Goal: Obtain resource: Obtain resource

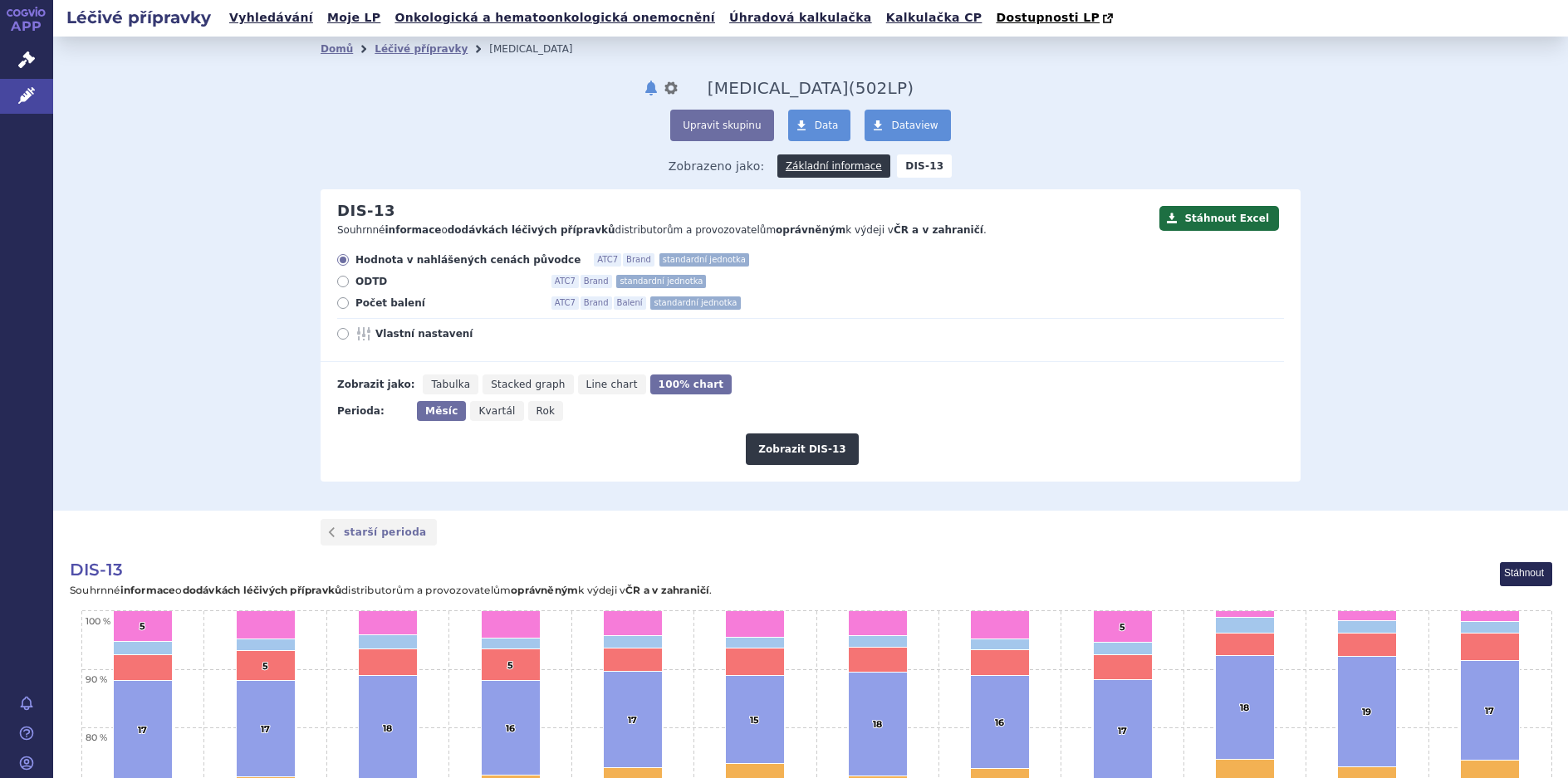
click at [337, 301] on icon at bounding box center [343, 303] width 12 height 12
click at [339, 301] on input "Počet balení ATC7 Brand Balení standardní jednotka" at bounding box center [344, 305] width 11 height 11
radio input "true"
click at [784, 449] on button "Zobrazit DIS-13" at bounding box center [802, 449] width 112 height 31
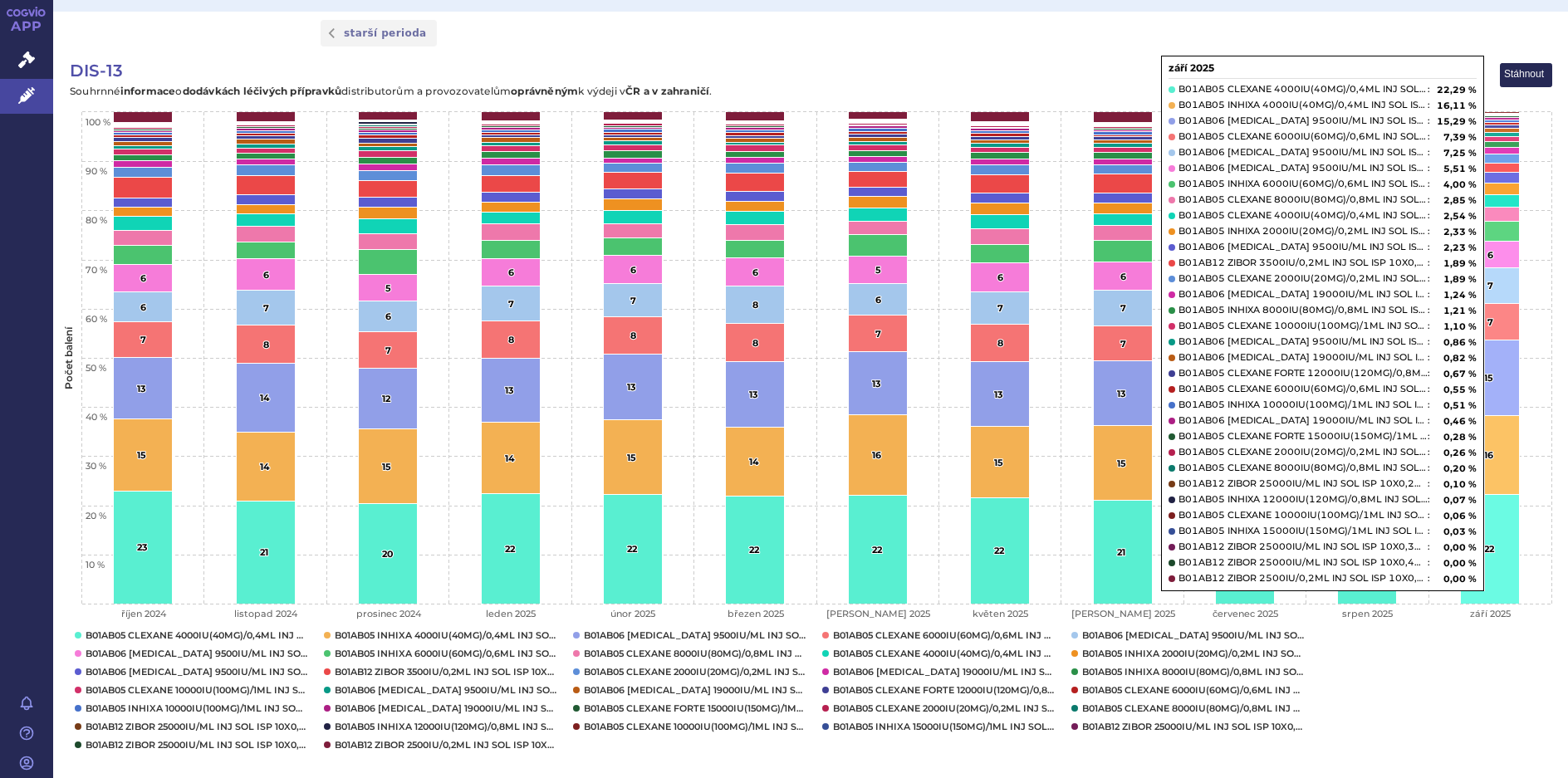
scroll to position [558, 0]
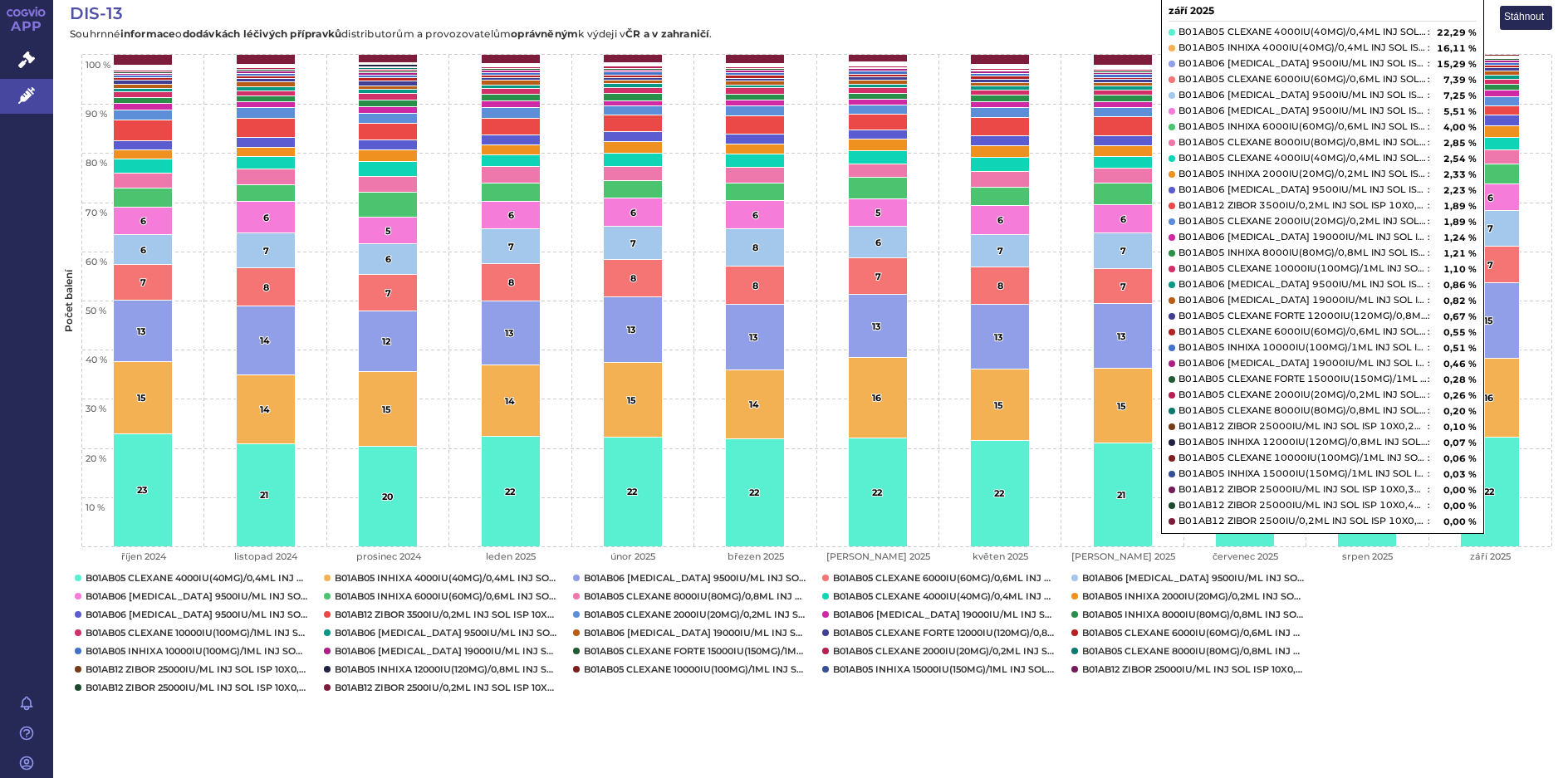
click at [1459, 666] on rect "Interactive chart" at bounding box center [810, 354] width 1515 height 714
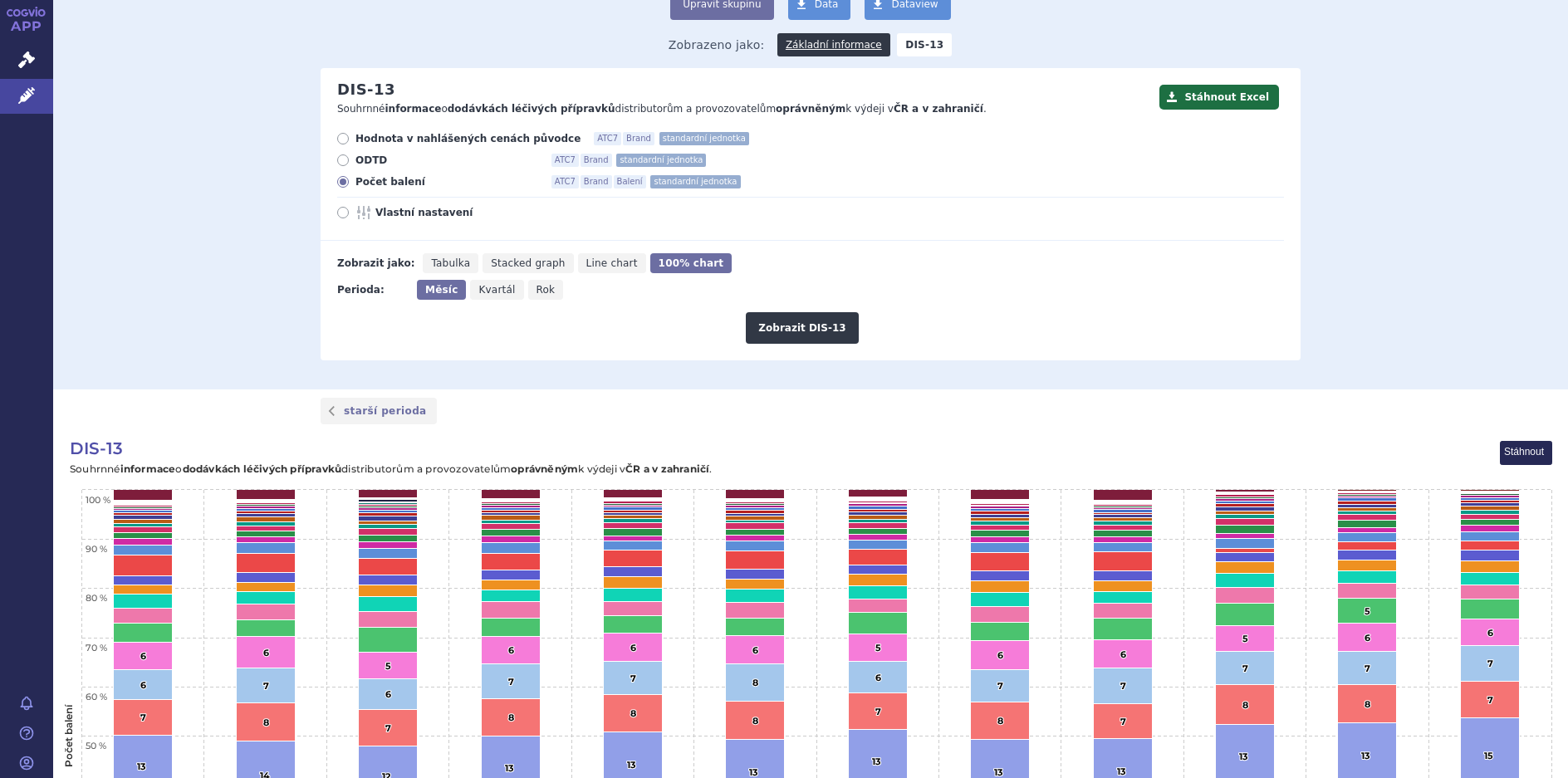
scroll to position [0, 0]
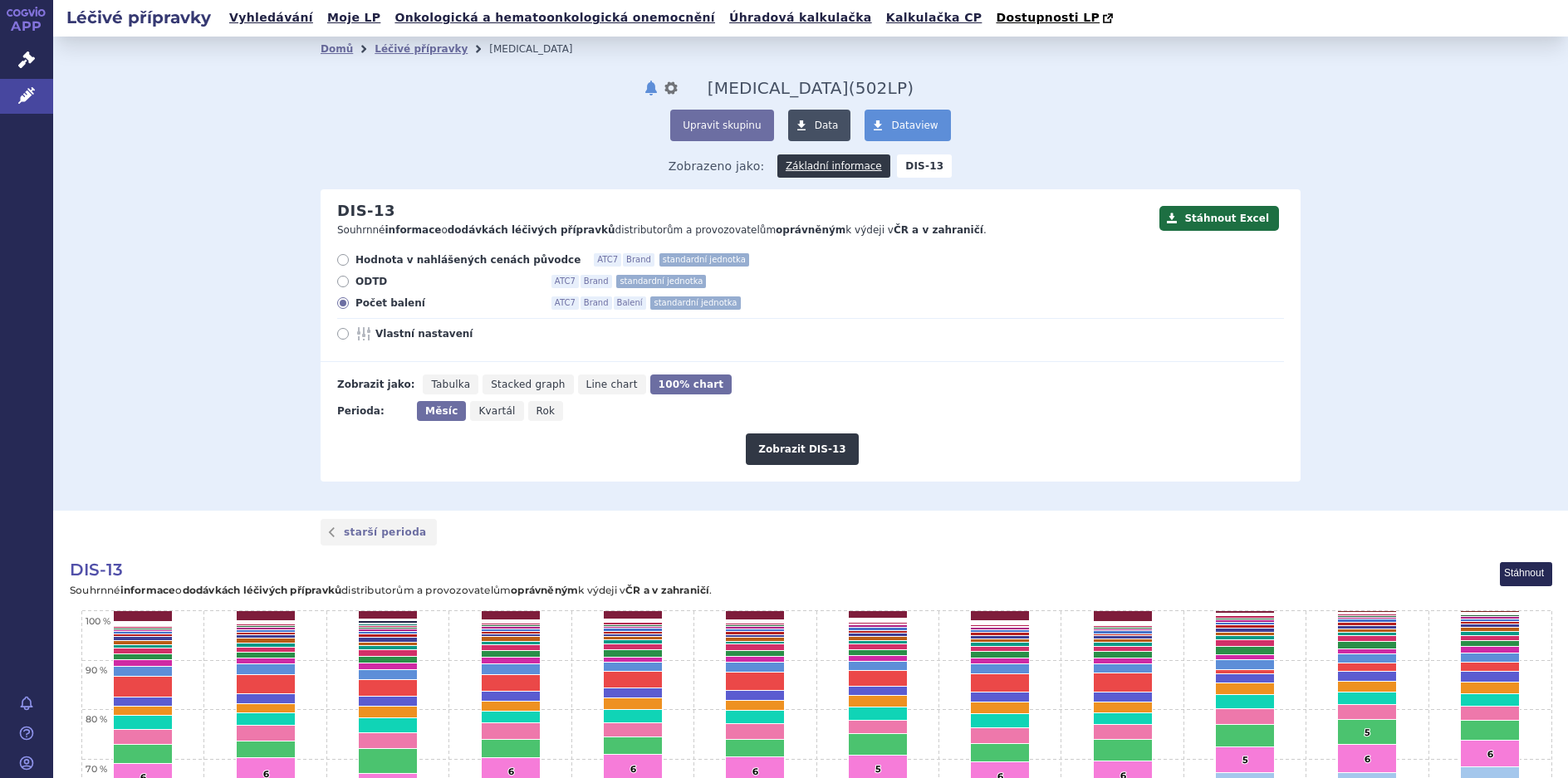
click at [803, 124] on span at bounding box center [801, 125] width 26 height 31
